Goal: Transaction & Acquisition: Purchase product/service

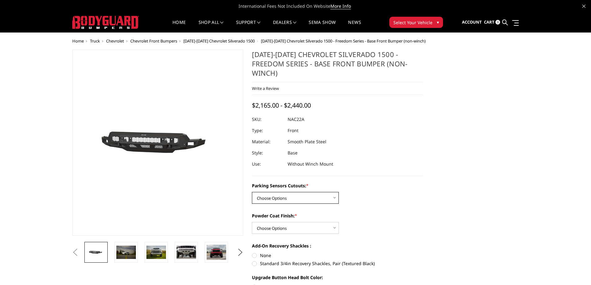
click at [315, 192] on select "Choose Options Yes - I have parking sensors No - I do NOT have parking sensors" at bounding box center [295, 198] width 87 height 12
click at [274, 222] on select "Choose Options Bare Metal Textured Black Powder Coat" at bounding box center [295, 228] width 87 height 12
click at [383, 216] on div "Powder Coat Finish: * Choose Options Bare Metal Textured Black Powder Coat" at bounding box center [337, 222] width 171 height 21
click at [302, 222] on select "Choose Options Bare Metal Textured Black Powder Coat" at bounding box center [295, 228] width 87 height 12
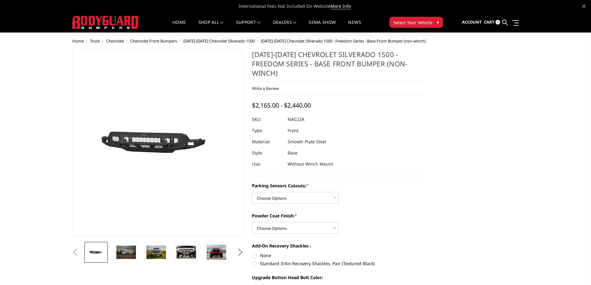
click at [393, 217] on div "Powder Coat Finish: * Choose Options Bare Metal Textured Black Powder Coat" at bounding box center [337, 222] width 171 height 21
click at [312, 192] on select "Choose Options Yes - I have parking sensors No - I do NOT have parking sensors" at bounding box center [295, 198] width 87 height 12
click at [252, 192] on select "Choose Options Yes - I have parking sensors No - I do NOT have parking sensors" at bounding box center [295, 198] width 87 height 12
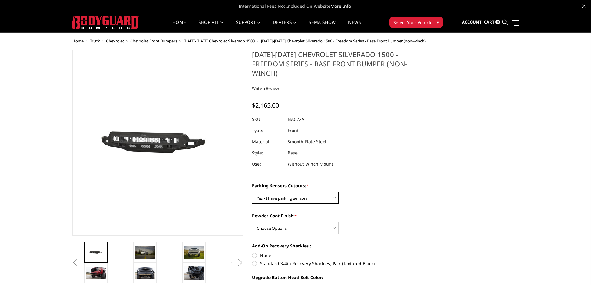
click at [322, 192] on select "Choose Options Yes - I have parking sensors No - I do NOT have parking sensors" at bounding box center [295, 198] width 87 height 12
select select "4362"
click at [252, 192] on select "Choose Options Yes - I have parking sensors No - I do NOT have parking sensors" at bounding box center [295, 198] width 87 height 12
click at [322, 192] on select "Choose Options Yes - I have parking sensors No - I do NOT have parking sensors" at bounding box center [295, 198] width 87 height 12
click at [375, 182] on div "Parking Sensors Cutouts: * Choose Options Yes - I have parking sensors No - I d…" at bounding box center [337, 192] width 171 height 21
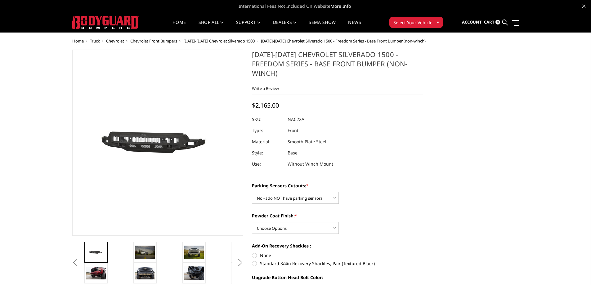
click at [396, 200] on div "Parking Sensors Cutouts: * Choose Options Yes - I have parking sensors No - I d…" at bounding box center [337, 275] width 171 height 186
click at [469, 24] on span "Account" at bounding box center [472, 22] width 20 height 6
click at [450, 40] on span "Sign in" at bounding box center [444, 38] width 14 height 5
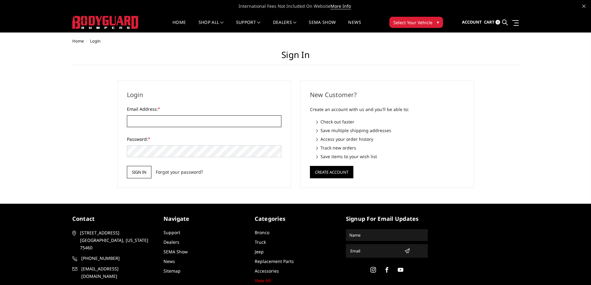
type input "[EMAIL_ADDRESS][DOMAIN_NAME]"
click at [137, 174] on input "Sign in" at bounding box center [139, 172] width 24 height 12
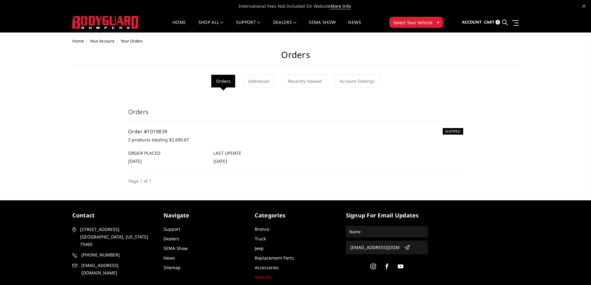
click at [417, 23] on span "Select Your Vehicle" at bounding box center [412, 22] width 39 height 7
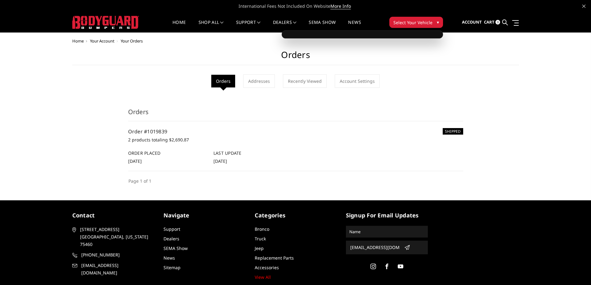
click at [419, 24] on span "Select Your Vehicle" at bounding box center [412, 22] width 39 height 7
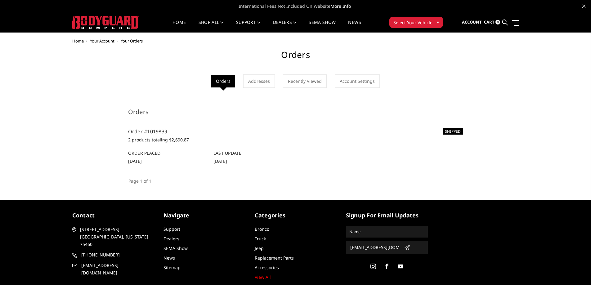
click at [419, 24] on span "Select Your Vehicle" at bounding box center [412, 22] width 39 height 7
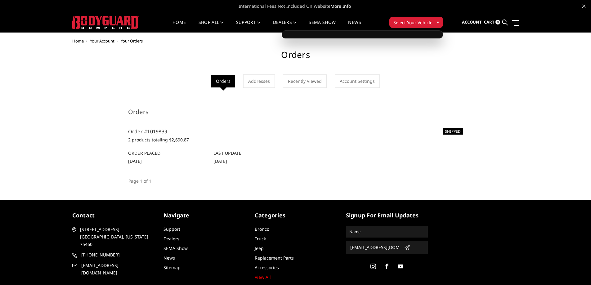
click at [402, 33] on div at bounding box center [362, 34] width 161 height 8
click at [397, 36] on div at bounding box center [362, 34] width 161 height 8
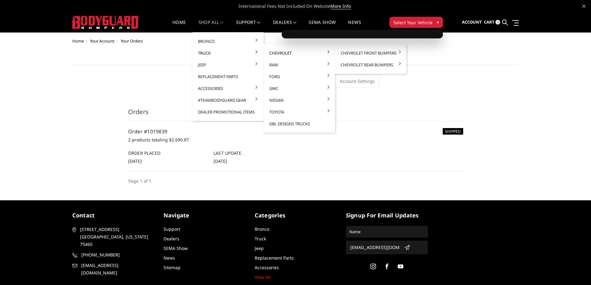
click at [273, 53] on link "Chevrolet" at bounding box center [299, 53] width 66 height 12
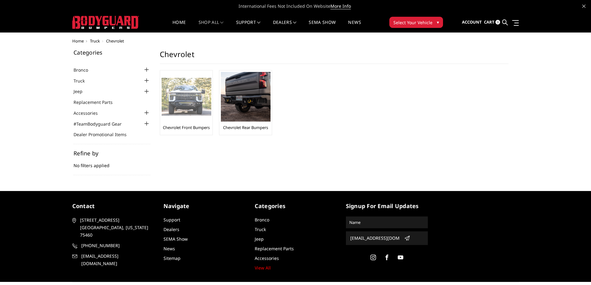
click at [175, 108] on img at bounding box center [187, 97] width 50 height 38
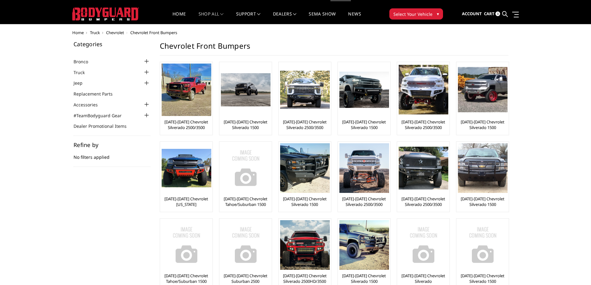
scroll to position [10, 0]
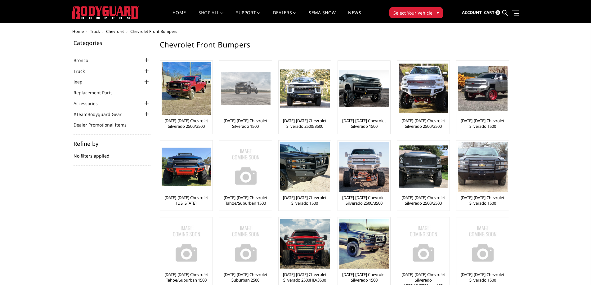
click at [257, 109] on div at bounding box center [246, 88] width 50 height 52
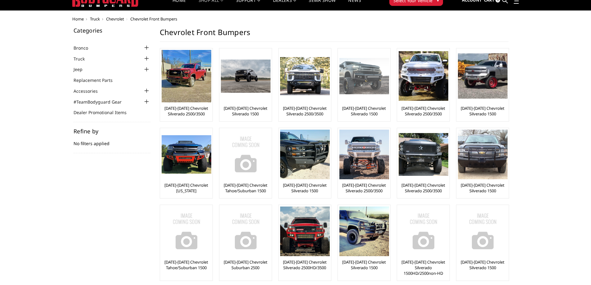
scroll to position [10, 0]
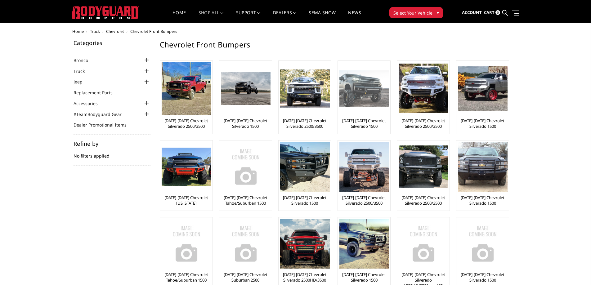
click at [360, 95] on img at bounding box center [364, 88] width 50 height 37
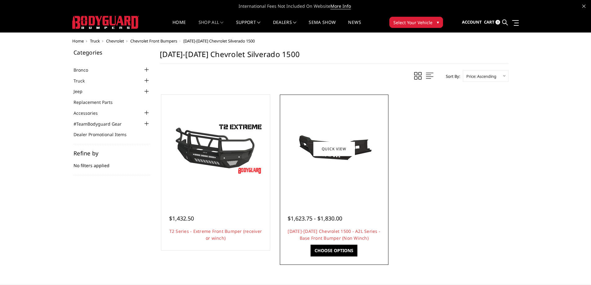
click at [367, 181] on div at bounding box center [333, 148] width 105 height 105
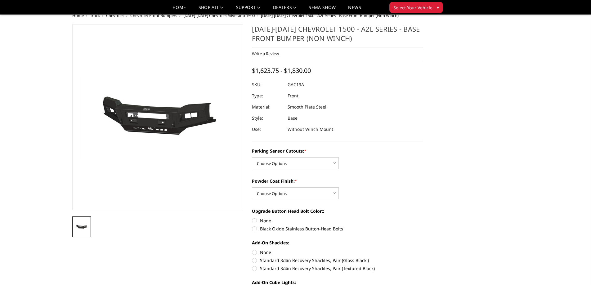
scroll to position [2, 0]
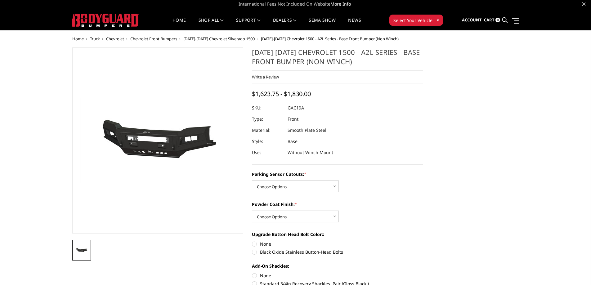
drag, startPoint x: 592, startPoint y: 81, endPoint x: 595, endPoint y: 83, distance: 3.4
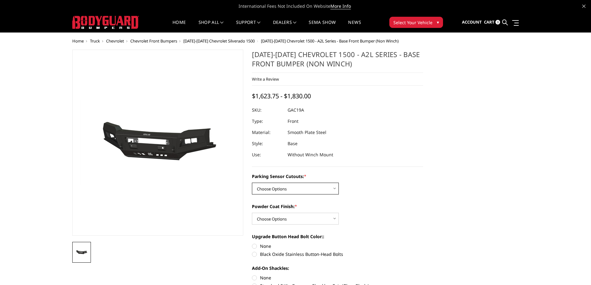
click at [324, 189] on select "Choose Options WITH Parking Sensor Cutouts WITHOUT Parking Sensor Cutouts" at bounding box center [295, 189] width 87 height 12
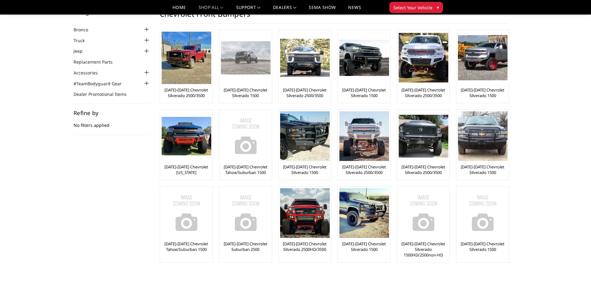
scroll to position [10, 0]
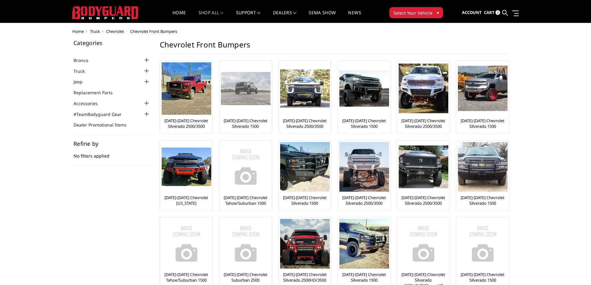
click at [253, 93] on img at bounding box center [246, 88] width 50 height 33
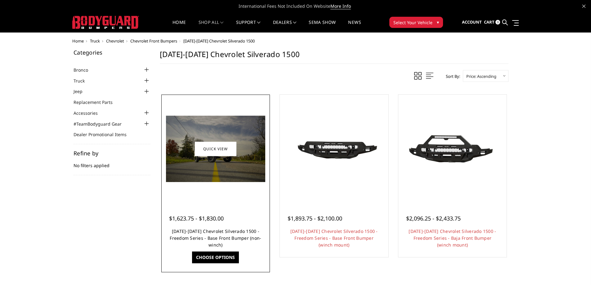
click at [210, 234] on link "[DATE]-[DATE] Chevrolet Silverado 1500 - Freedom Series - Base Front Bumper (no…" at bounding box center [215, 238] width 91 height 20
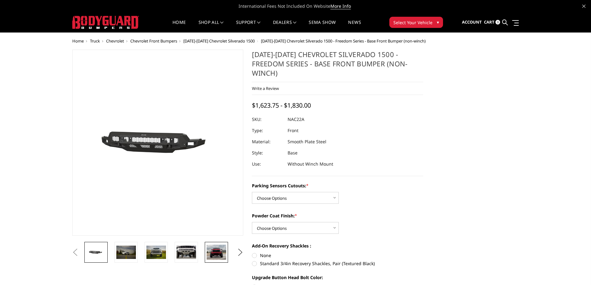
click at [212, 256] on img at bounding box center [217, 253] width 20 height 16
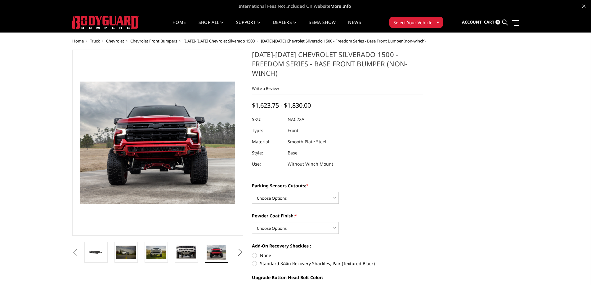
click at [166, 41] on span "Chevrolet Front Bumpers" at bounding box center [153, 41] width 47 height 6
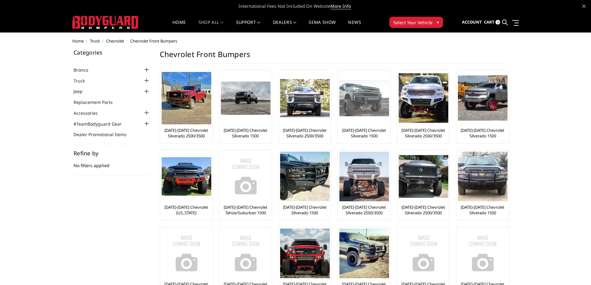
click at [378, 108] on img at bounding box center [364, 98] width 50 height 37
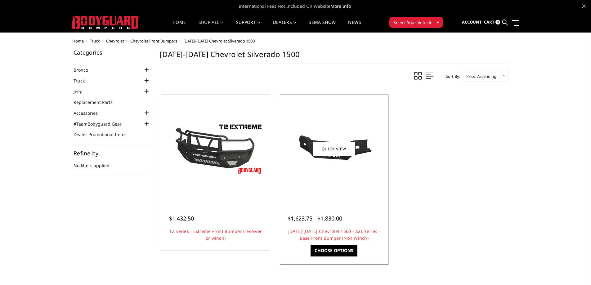
click at [335, 187] on div at bounding box center [333, 148] width 105 height 105
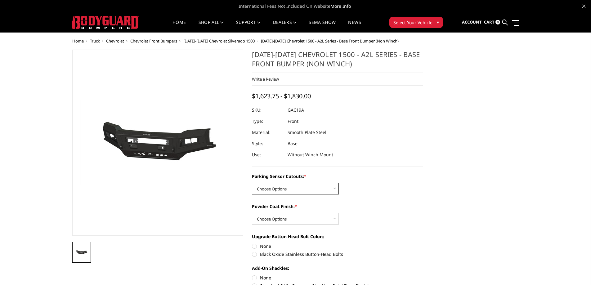
click at [325, 190] on select "Choose Options WITH Parking Sensor Cutouts WITHOUT Parking Sensor Cutouts" at bounding box center [295, 189] width 87 height 12
select select "3866"
click at [252, 183] on select "Choose Options WITH Parking Sensor Cutouts WITHOUT Parking Sensor Cutouts" at bounding box center [295, 189] width 87 height 12
click at [304, 219] on select "Choose Options Bare Metal Textured Black Powder Coat" at bounding box center [295, 219] width 87 height 12
select select "3869"
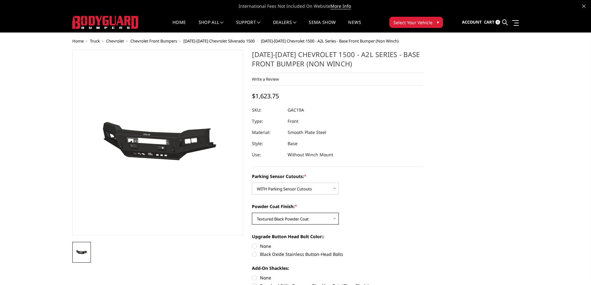
click at [252, 213] on select "Choose Options Bare Metal Textured Black Powder Coat" at bounding box center [295, 219] width 87 height 12
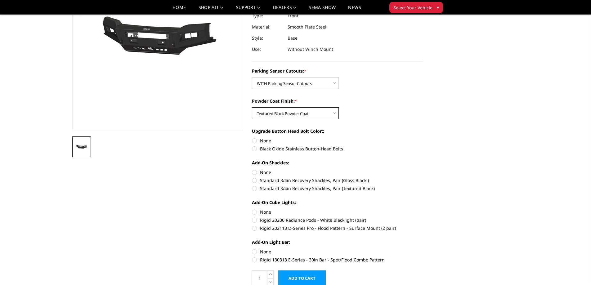
scroll to position [103, 0]
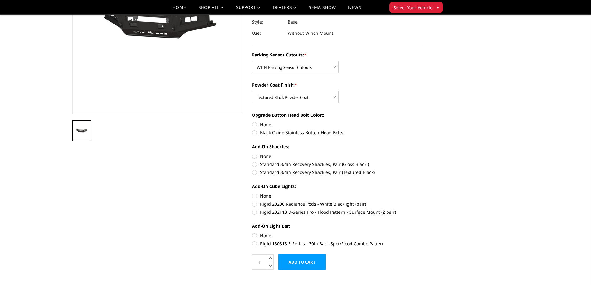
click at [272, 132] on label "Black Oxide Stainless Button-Head Bolts" at bounding box center [337, 132] width 171 height 7
click at [423, 122] on input "Black Oxide Stainless Button-Head Bolts" at bounding box center [423, 121] width 0 height 0
radio input "true"
click at [264, 124] on label "None" at bounding box center [337, 124] width 171 height 7
click at [252, 122] on input "None" at bounding box center [252, 121] width 0 height 0
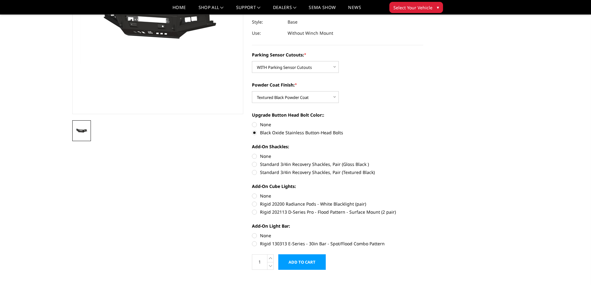
radio input "true"
click at [323, 245] on label "Rigid 130313 E-Series - 30in Bar - Spot/Flood Combo Pattern" at bounding box center [337, 243] width 171 height 7
click at [423, 233] on input "Rigid 130313 E-Series - 30in Bar - Spot/Flood Combo Pattern" at bounding box center [423, 232] width 0 height 0
radio input "true"
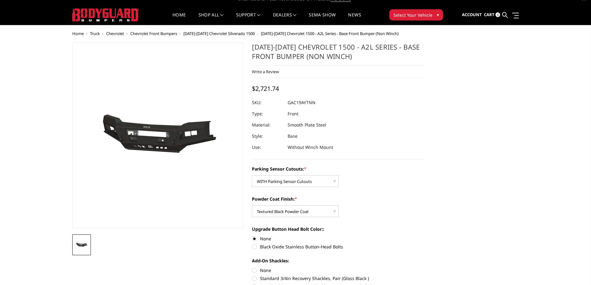
scroll to position [0, 0]
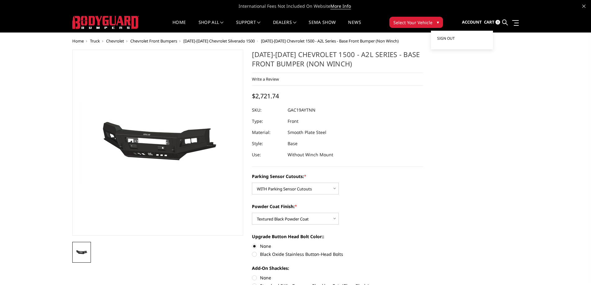
click at [449, 37] on span "Sign out" at bounding box center [446, 38] width 18 height 5
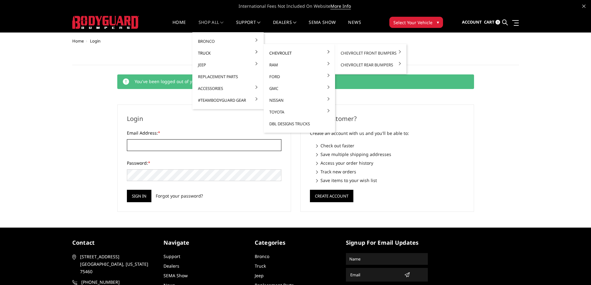
type input "[EMAIL_ADDRESS][DOMAIN_NAME]"
click at [296, 52] on link "Chevrolet" at bounding box center [299, 53] width 66 height 12
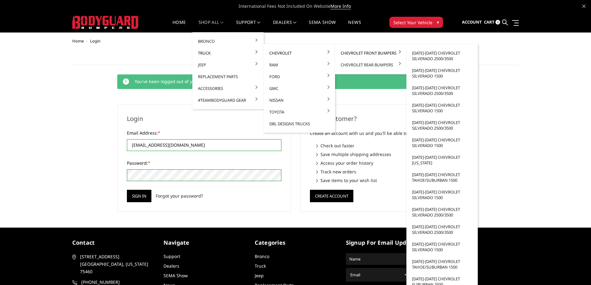
click at [347, 53] on link "Chevrolet Front Bumpers" at bounding box center [370, 53] width 66 height 12
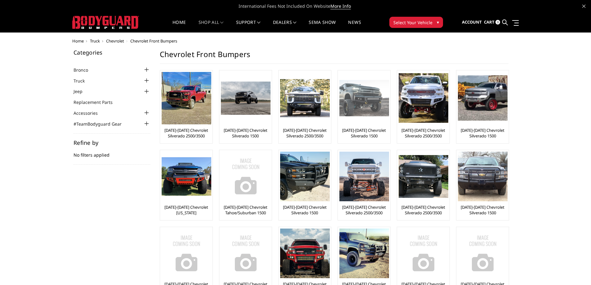
click at [362, 101] on img at bounding box center [364, 98] width 50 height 37
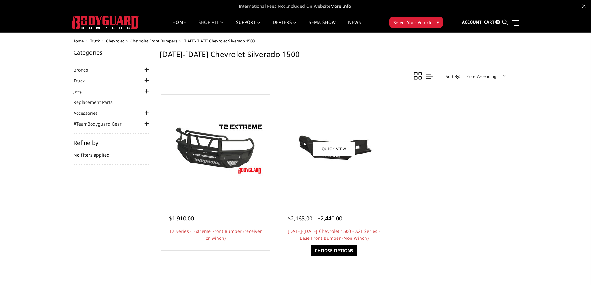
click at [323, 202] on div "$2,165.00 - $2,440.00 2019-2021 Chevrolet 1500 - A2L Series - Base Front Bumper…" at bounding box center [333, 225] width 105 height 47
click at [342, 195] on div at bounding box center [333, 148] width 105 height 105
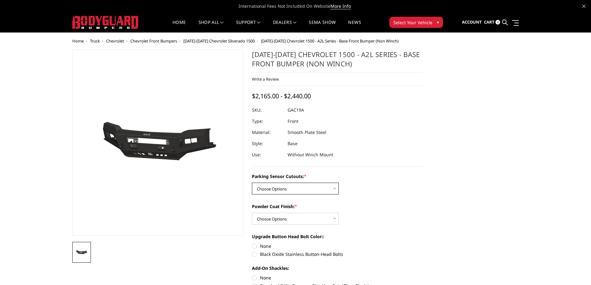
click at [314, 186] on select "Choose Options WITH Parking Sensor Cutouts WITHOUT Parking Sensor Cutouts" at bounding box center [295, 189] width 87 height 12
select select "3866"
click at [252, 183] on select "Choose Options WITH Parking Sensor Cutouts WITHOUT Parking Sensor Cutouts" at bounding box center [295, 189] width 87 height 12
click at [301, 219] on select "Choose Options Bare Metal Textured Black Powder Coat" at bounding box center [295, 219] width 87 height 12
select select "3869"
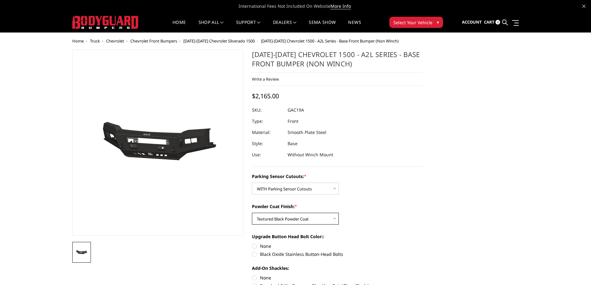
click at [252, 213] on select "Choose Options Bare Metal Textured Black Powder Coat" at bounding box center [295, 219] width 87 height 12
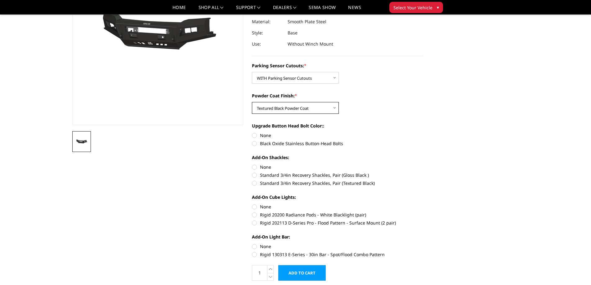
scroll to position [96, 0]
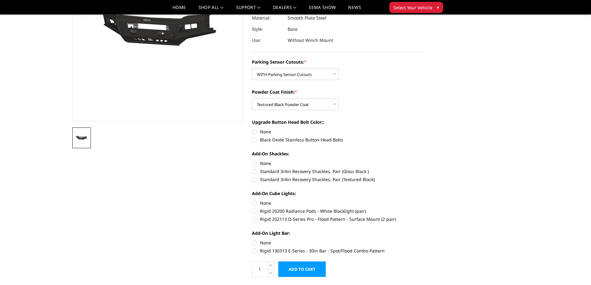
click at [354, 252] on label "Rigid 130313 E-Series - 30in Bar - Spot/Flood Combo Pattern" at bounding box center [337, 250] width 171 height 7
click at [423, 240] on input "Rigid 130313 E-Series - 30in Bar - Spot/Flood Combo Pattern" at bounding box center [423, 239] width 0 height 0
radio input "true"
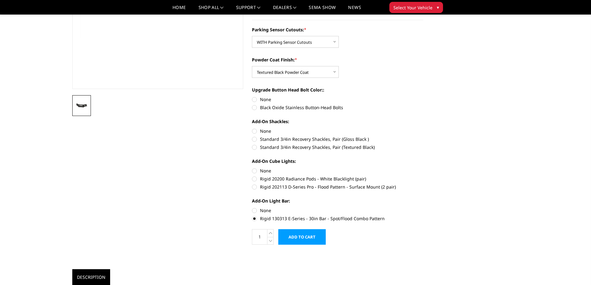
scroll to position [129, 0]
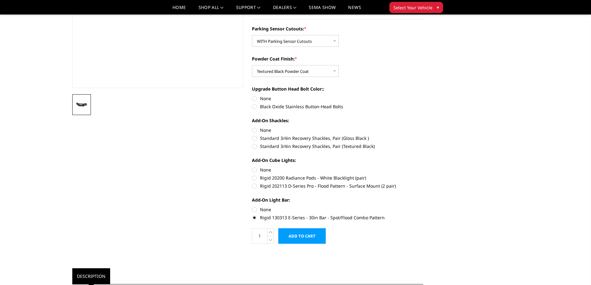
click at [265, 219] on label "Rigid 130313 E-Series - 30in Bar - Spot/Flood Combo Pattern" at bounding box center [337, 217] width 171 height 7
click at [423, 207] on input "Rigid 130313 E-Series - 30in Bar - Spot/Flood Combo Pattern" at bounding box center [423, 206] width 0 height 0
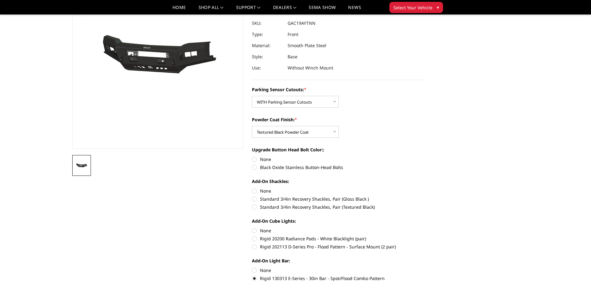
scroll to position [68, 0]
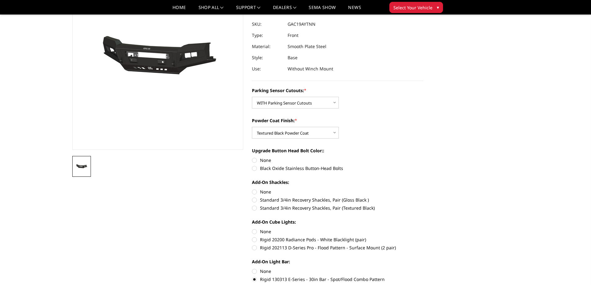
click at [263, 273] on label "None" at bounding box center [337, 271] width 171 height 7
click at [252, 268] on input "None" at bounding box center [252, 268] width 0 height 0
radio input "true"
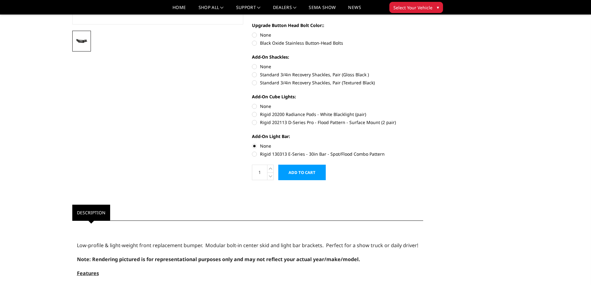
scroll to position [194, 0]
click at [284, 151] on label "Rigid 130313 E-Series - 30in Bar - Spot/Flood Combo Pattern" at bounding box center [337, 153] width 171 height 7
click at [423, 142] on input "Rigid 130313 E-Series - 30in Bar - Spot/Flood Combo Pattern" at bounding box center [423, 142] width 0 height 0
radio input "true"
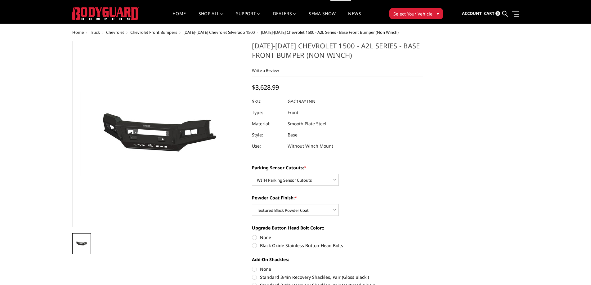
scroll to position [0, 0]
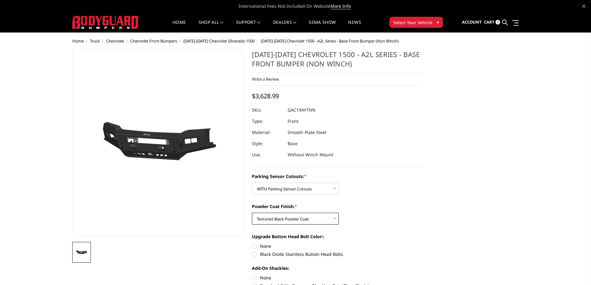
click at [288, 216] on select "Choose Options Bare Metal Textured Black Powder Coat" at bounding box center [295, 219] width 87 height 12
select select "3868"
click at [252, 213] on select "Choose Options Bare Metal Textured Black Powder Coat" at bounding box center [295, 219] width 87 height 12
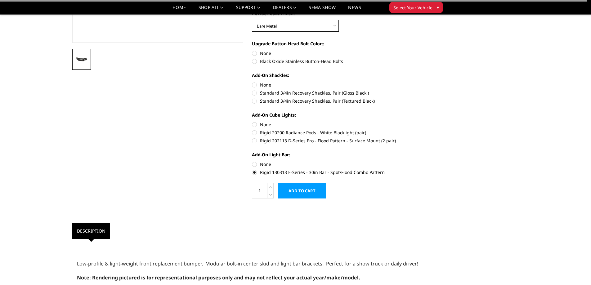
scroll to position [198, 0]
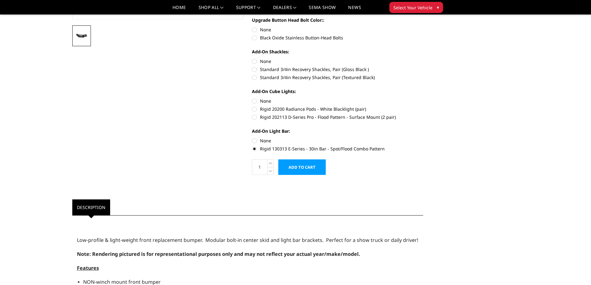
click at [261, 140] on label "None" at bounding box center [337, 140] width 171 height 7
click at [252, 138] on input "None" at bounding box center [252, 137] width 0 height 0
radio input "true"
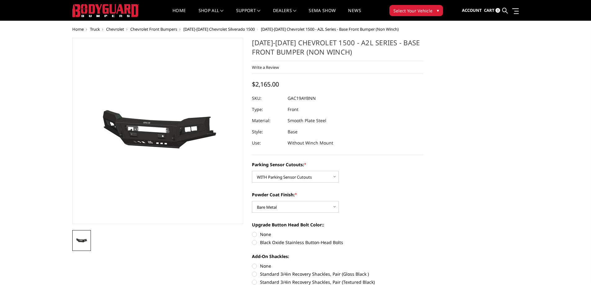
scroll to position [0, 0]
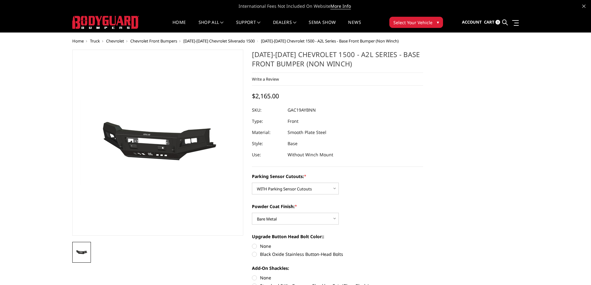
click at [158, 40] on span "Chevrolet Front Bumpers" at bounding box center [153, 41] width 47 height 6
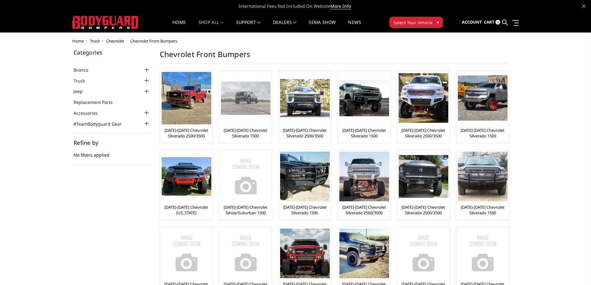
click at [253, 107] on img at bounding box center [246, 98] width 50 height 33
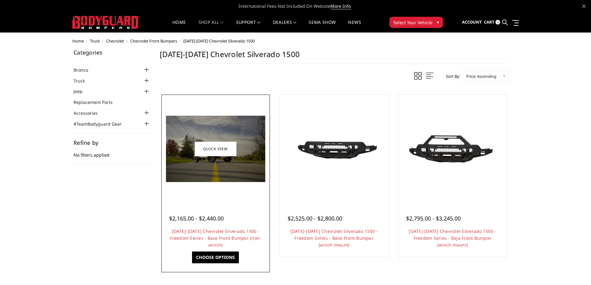
click at [238, 180] on img at bounding box center [215, 149] width 99 height 66
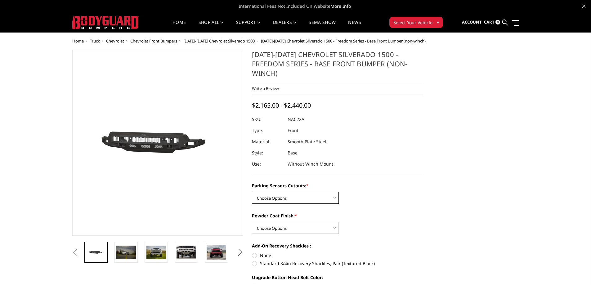
click at [278, 192] on select "Choose Options Yes - I have parking sensors No - I do NOT have parking sensors" at bounding box center [295, 198] width 87 height 12
select select "4361"
click at [252, 192] on select "Choose Options Yes - I have parking sensors No - I do NOT have parking sensors" at bounding box center [295, 198] width 87 height 12
click at [279, 222] on select "Choose Options Bare Metal Textured Black Powder Coat" at bounding box center [295, 228] width 87 height 12
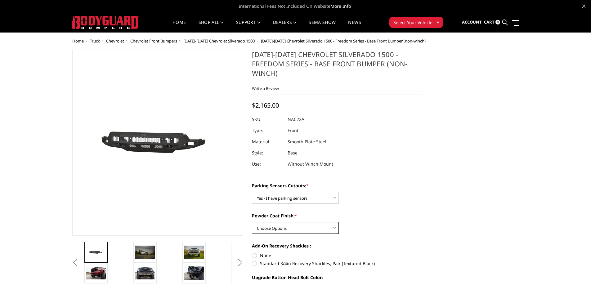
select select "4370"
click at [252, 222] on select "Choose Options Bare Metal Textured Black Powder Coat" at bounding box center [295, 228] width 87 height 12
click at [305, 192] on select "Choose Options Yes - I have parking sensors No - I do NOT have parking sensors" at bounding box center [295, 198] width 87 height 12
select select "4362"
click at [252, 192] on select "Choose Options Yes - I have parking sensors No - I do NOT have parking sensors" at bounding box center [295, 198] width 87 height 12
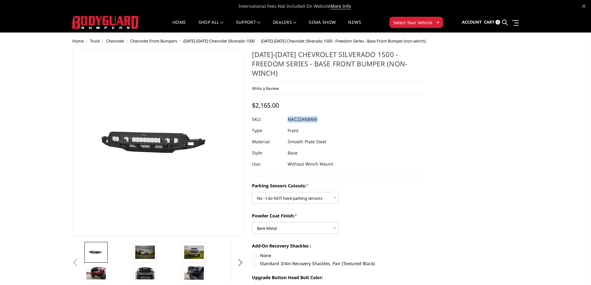
drag, startPoint x: 322, startPoint y: 108, endPoint x: 288, endPoint y: 111, distance: 33.6
click at [288, 114] on dl "SKU: NAC22ANBNN UPC: Type: Front Material: Smooth Plate Steel Style: Base Use: …" at bounding box center [337, 142] width 171 height 56
copy dl "NAC22ANBNN UPC:"
click at [468, 37] on link "Sign in" at bounding box center [462, 38] width 50 height 9
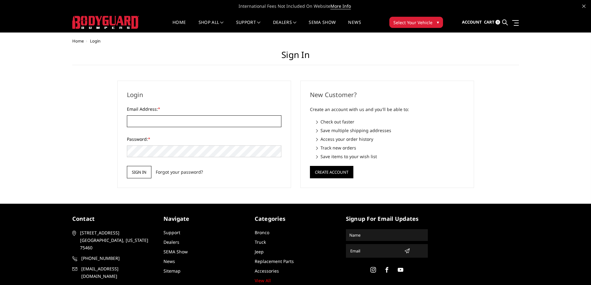
type input "[EMAIL_ADDRESS][DOMAIN_NAME]"
click at [147, 173] on input "Sign in" at bounding box center [139, 172] width 24 height 12
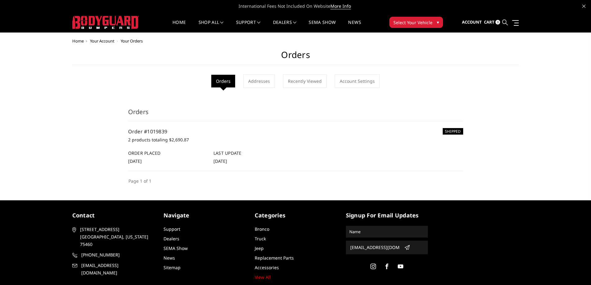
click at [505, 22] on icon at bounding box center [505, 23] width 6 height 6
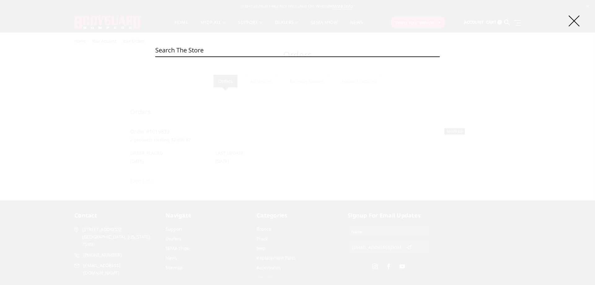
paste input "NAC22ANBNN"
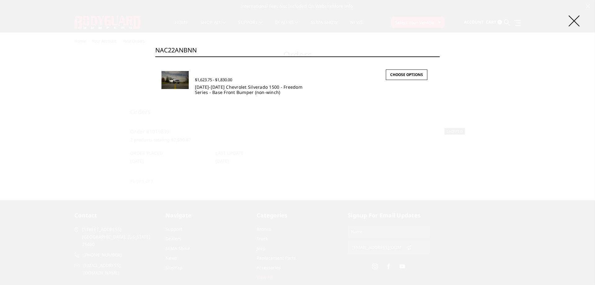
type input "NAC22ANBNN"
click at [253, 95] on link "[DATE]-[DATE] Chevrolet Silverado 1500 - Freedom Series - Base Front Bumper (no…" at bounding box center [249, 89] width 108 height 11
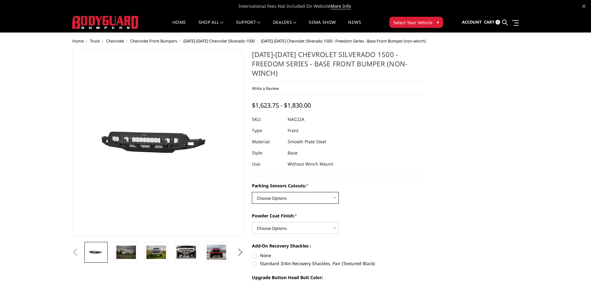
click at [329, 192] on select "Choose Options Yes - I have parking sensors No - I do NOT have parking sensors" at bounding box center [295, 198] width 87 height 12
select select "4362"
click at [252, 192] on select "Choose Options Yes - I have parking sensors No - I do NOT have parking sensors" at bounding box center [295, 198] width 87 height 12
click at [313, 222] on select "Choose Options Bare Metal Textured Black Powder Coat" at bounding box center [295, 228] width 87 height 12
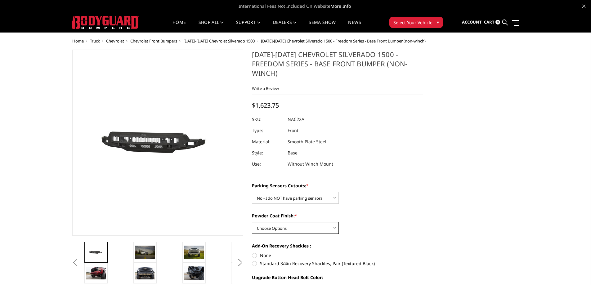
select select "4370"
click at [252, 222] on select "Choose Options Bare Metal Textured Black Powder Coat" at bounding box center [295, 228] width 87 height 12
click at [166, 41] on span "Chevrolet Front Bumpers" at bounding box center [153, 41] width 47 height 6
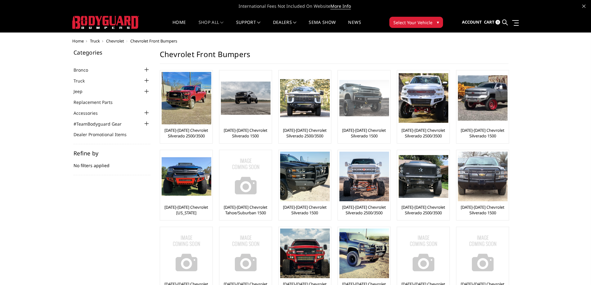
click at [364, 100] on img at bounding box center [364, 98] width 50 height 37
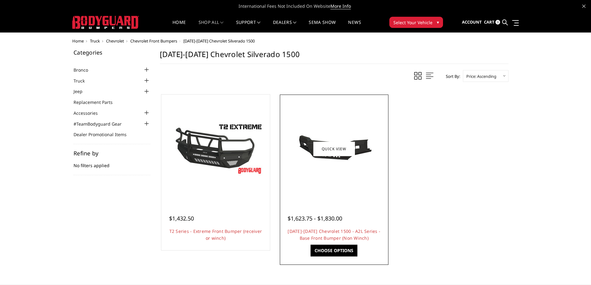
click at [356, 149] on img at bounding box center [333, 149] width 99 height 54
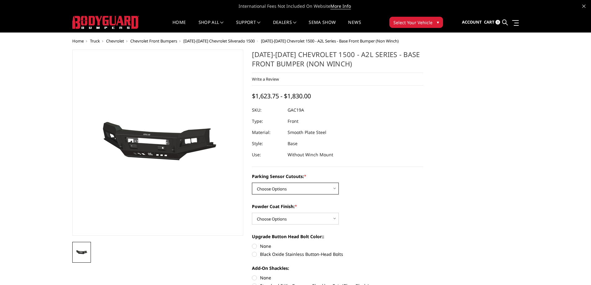
click at [293, 189] on select "Choose Options WITH Parking Sensor Cutouts WITHOUT Parking Sensor Cutouts" at bounding box center [295, 189] width 87 height 12
click at [399, 180] on div "Parking Sensor Cutouts: * Choose Options WITH Parking Sensor Cutouts WITHOUT Pa…" at bounding box center [337, 183] width 171 height 21
click at [303, 221] on select "Choose Options Bare Metal Textured Black Powder Coat" at bounding box center [295, 219] width 87 height 12
select select "3868"
click at [252, 213] on select "Choose Options Bare Metal Textured Black Powder Coat" at bounding box center [295, 219] width 87 height 12
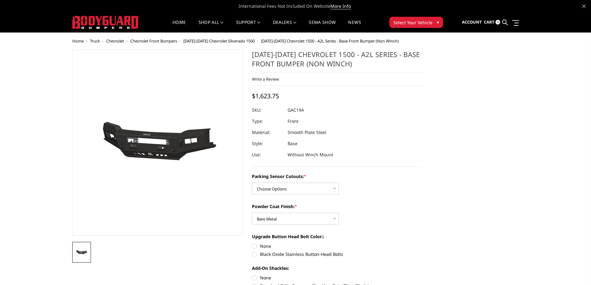
click at [382, 147] on dl "SKU: GAC19A UPC: Type: Front Material: Smooth Plate Steel Style: Base Use: With…" at bounding box center [337, 132] width 171 height 56
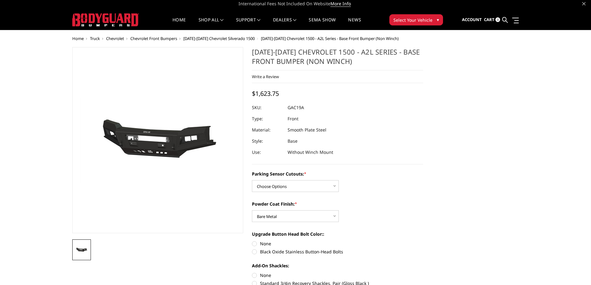
scroll to position [2, 0]
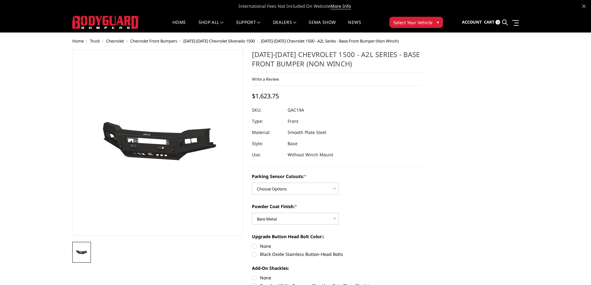
click at [152, 41] on span "Chevrolet Front Bumpers" at bounding box center [153, 41] width 47 height 6
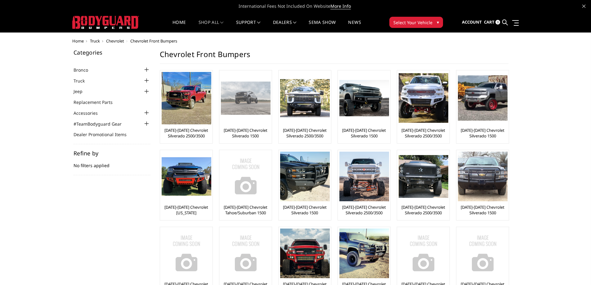
click at [263, 104] on img at bounding box center [246, 98] width 50 height 33
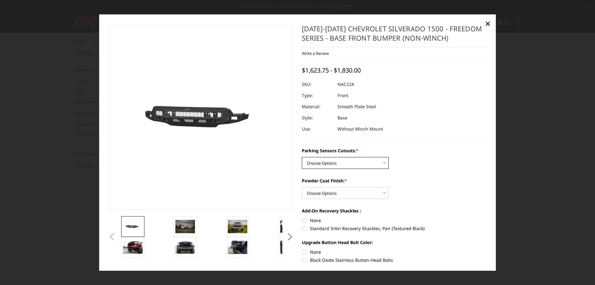
click at [353, 161] on select "Choose Options Yes - I have parking sensors No - I do NOT have parking sensors" at bounding box center [345, 163] width 87 height 12
select select "4362"
click at [302, 157] on select "Choose Options Yes - I have parking sensors No - I do NOT have parking sensors" at bounding box center [345, 163] width 87 height 12
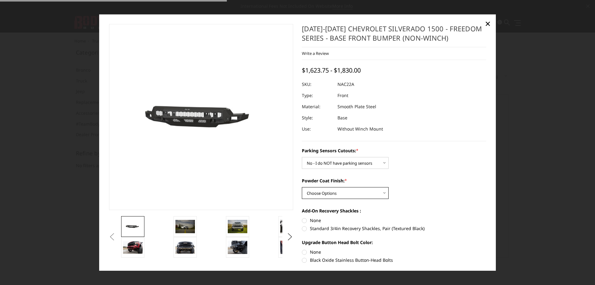
click at [345, 189] on select "Choose Options Bare Metal Textured Black Powder Coat" at bounding box center [345, 193] width 87 height 12
select select "4370"
click at [302, 187] on select "Choose Options Bare Metal Textured Black Powder Coat" at bounding box center [345, 193] width 87 height 12
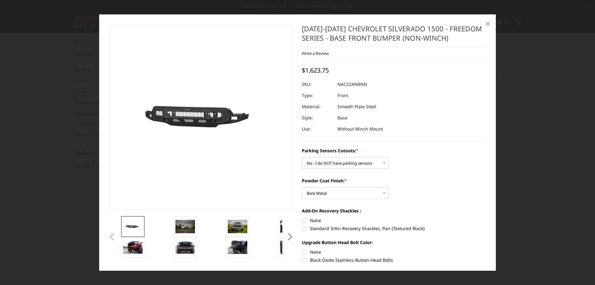
click at [488, 23] on span "×" at bounding box center [488, 23] width 6 height 13
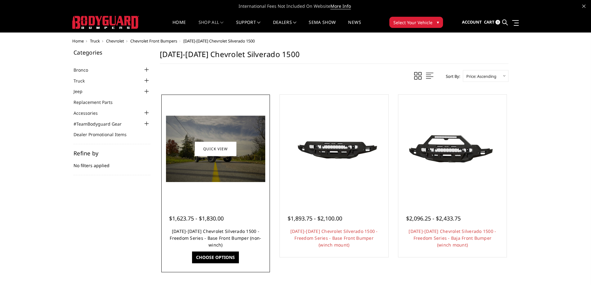
click at [183, 237] on link "[DATE]-[DATE] Chevrolet Silverado 1500 - Freedom Series - Base Front Bumper (no…" at bounding box center [215, 238] width 91 height 20
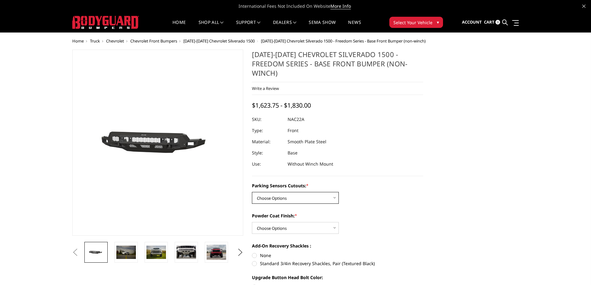
click at [304, 192] on select "Choose Options Yes - I have parking sensors No - I do NOT have parking sensors" at bounding box center [295, 198] width 87 height 12
select select "4362"
click at [252, 192] on select "Choose Options Yes - I have parking sensors No - I do NOT have parking sensors" at bounding box center [295, 198] width 87 height 12
click at [296, 222] on select "Choose Options Bare Metal Textured Black Powder Coat" at bounding box center [295, 228] width 87 height 12
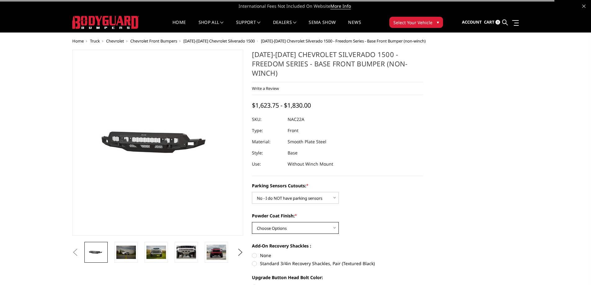
select select "4370"
click at [252, 222] on select "Choose Options Bare Metal Textured Black Powder Coat" at bounding box center [295, 228] width 87 height 12
